Goal: Go to known website: Access a specific website the user already knows

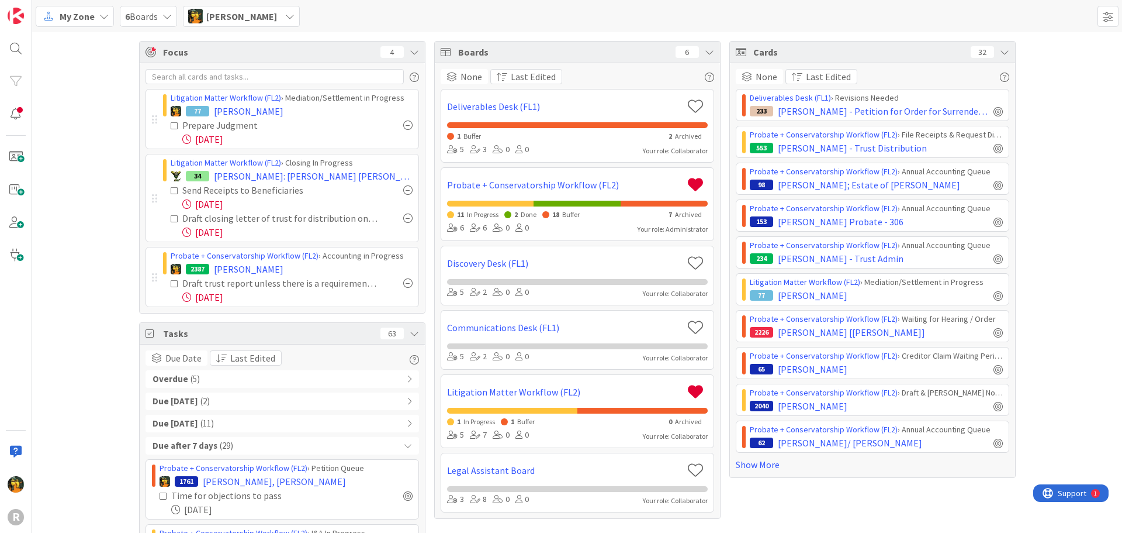
scroll to position [585, 0]
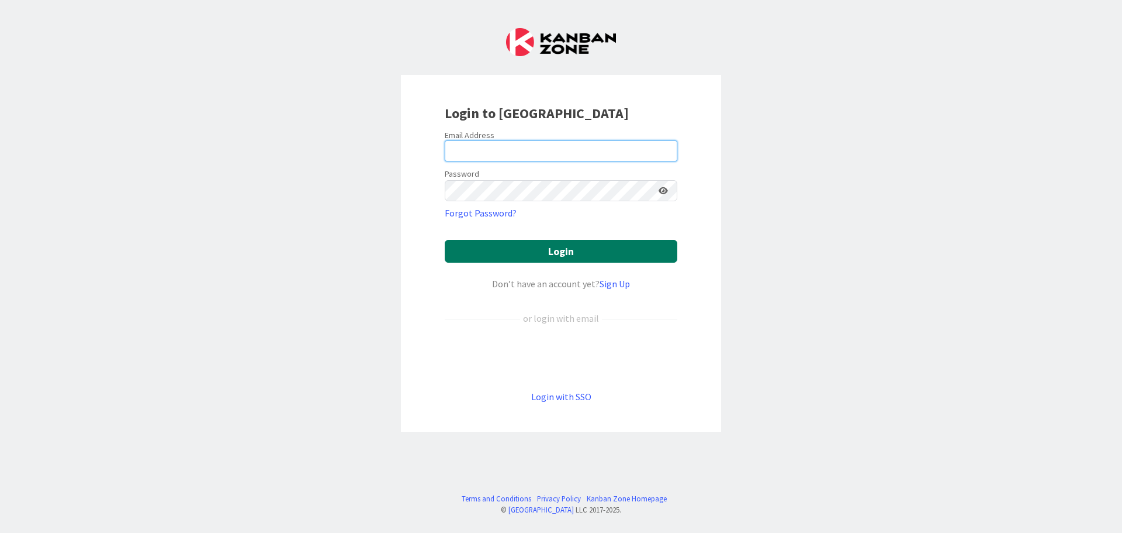
type input "[EMAIL_ADDRESS][DOMAIN_NAME]"
click at [519, 254] on button "Login" at bounding box center [561, 251] width 233 height 23
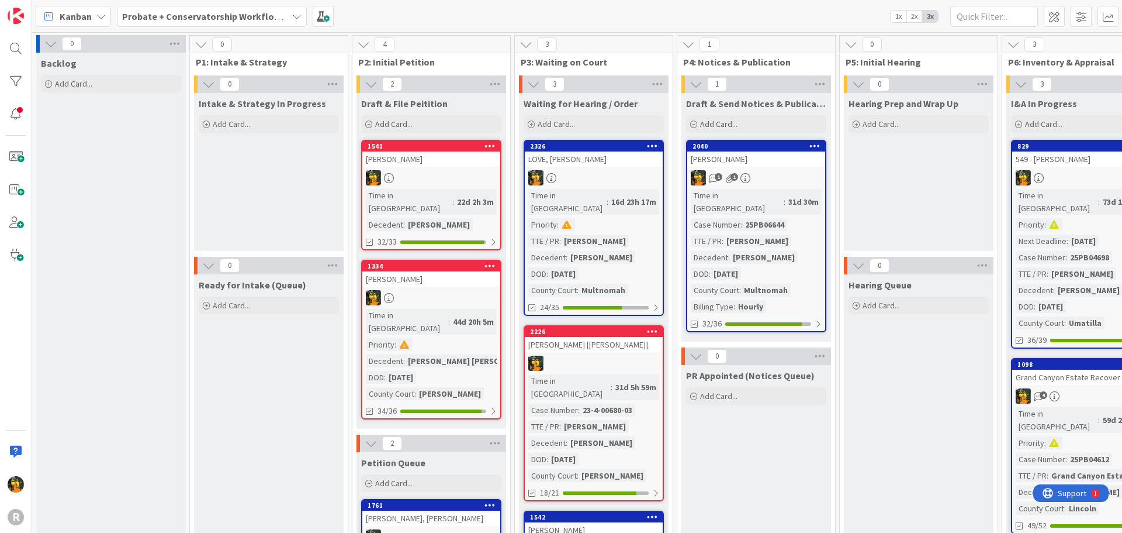
click at [69, 12] on span "Kanban" at bounding box center [76, 16] width 32 height 14
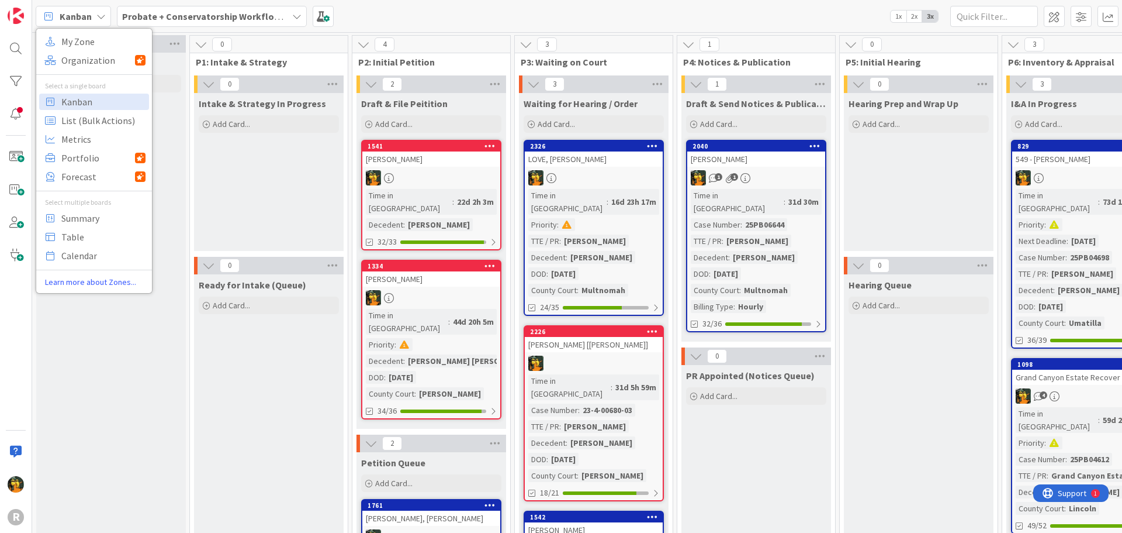
click at [93, 50] on div "My Zone Organization Select a single board Kanban List (Bulk Actions) Metrics P…" at bounding box center [94, 160] width 116 height 255
click at [92, 40] on span "My Zone" at bounding box center [103, 42] width 84 height 18
